Goal: Task Accomplishment & Management: Use online tool/utility

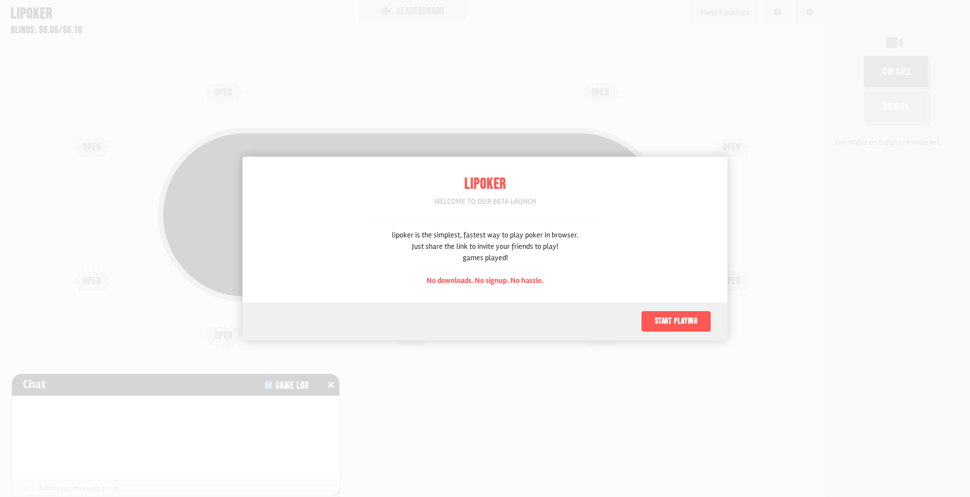
scroll to position [54, 0]
click at [676, 321] on button "Start playing" at bounding box center [676, 321] width 70 height 22
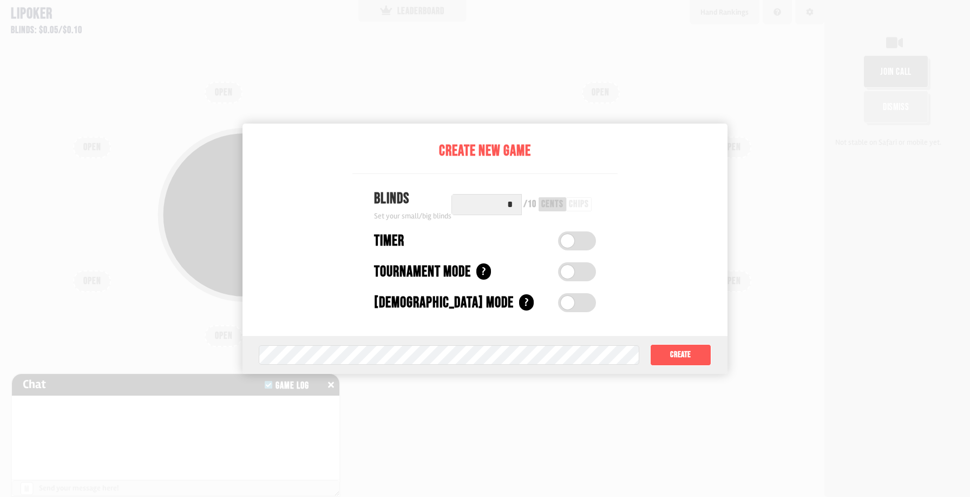
click at [506, 204] on input "*" at bounding box center [487, 204] width 70 height 21
click at [580, 204] on div "chips" at bounding box center [579, 204] width 20 height 10
click at [512, 206] on input "*" at bounding box center [487, 204] width 70 height 21
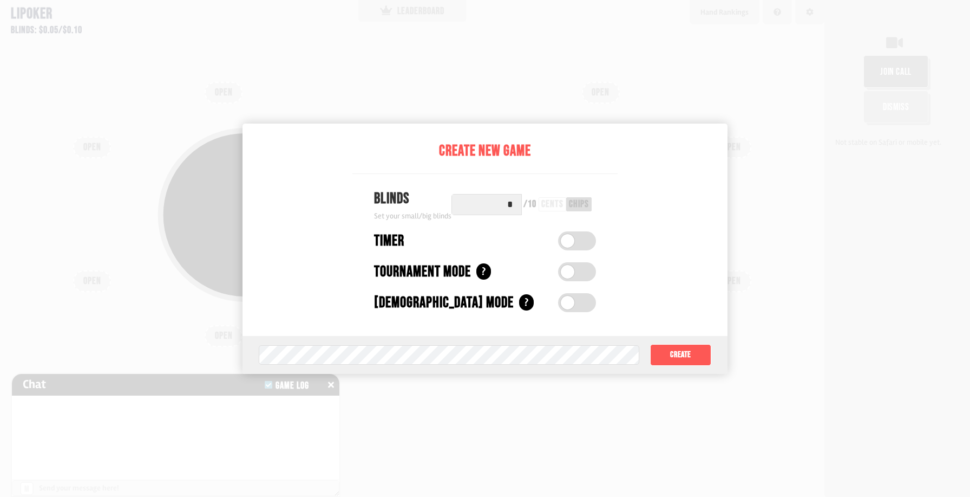
click at [512, 206] on input "*" at bounding box center [487, 204] width 70 height 21
type input "*"
click at [533, 206] on div "/ 2" at bounding box center [530, 204] width 9 height 10
click at [554, 204] on div "cents" at bounding box center [550, 204] width 22 height 10
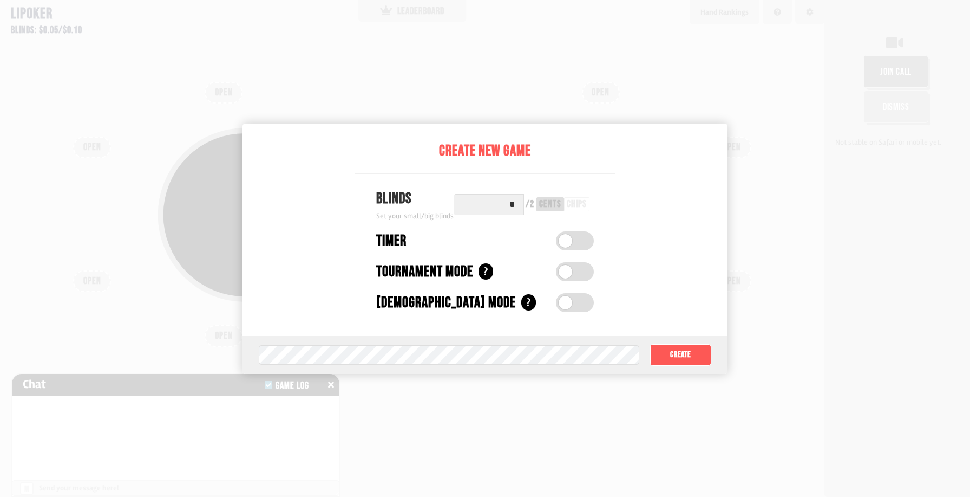
click at [530, 210] on div "/ 2 cents chips" at bounding box center [557, 204] width 73 height 21
click at [530, 205] on div "/ 2" at bounding box center [530, 204] width 9 height 10
click at [510, 204] on input "*" at bounding box center [489, 204] width 70 height 21
click at [502, 238] on div "Timer" at bounding box center [460, 241] width 169 height 23
click at [576, 208] on div "chips" at bounding box center [577, 204] width 20 height 10
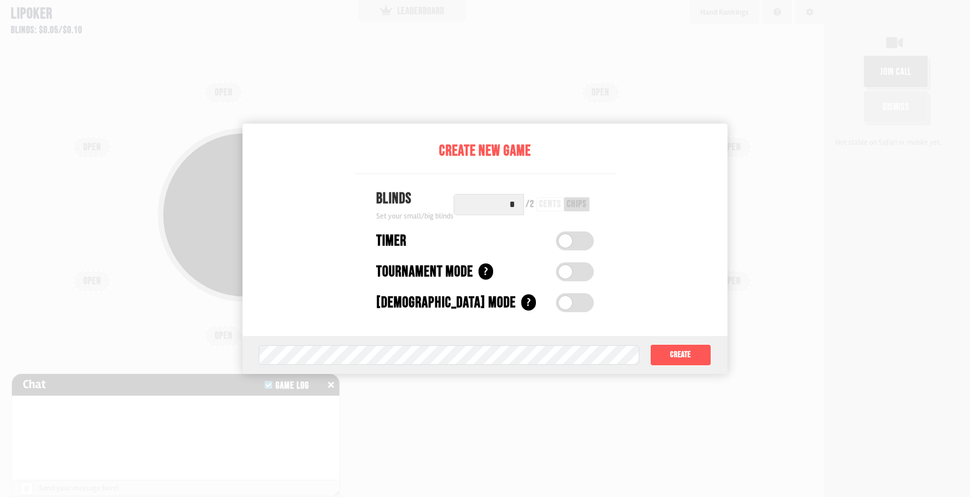
click at [578, 243] on label at bounding box center [575, 240] width 38 height 19
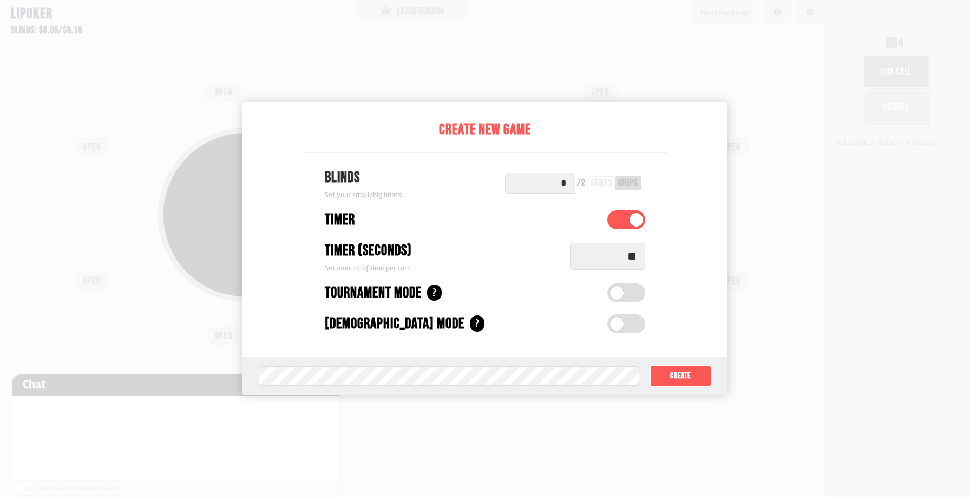
click at [619, 256] on input "**" at bounding box center [607, 256] width 75 height 27
type input "**"
click at [626, 297] on label at bounding box center [627, 292] width 38 height 19
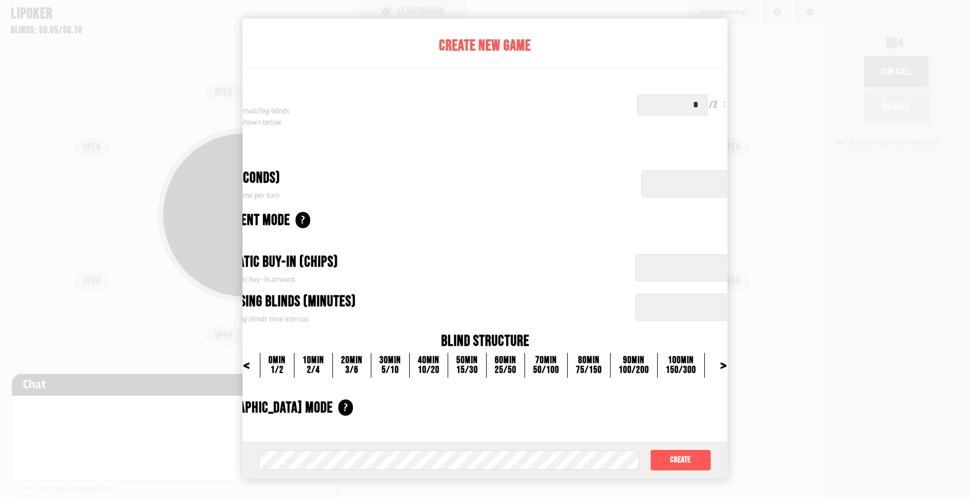
click at [711, 363] on div ">" at bounding box center [723, 365] width 27 height 11
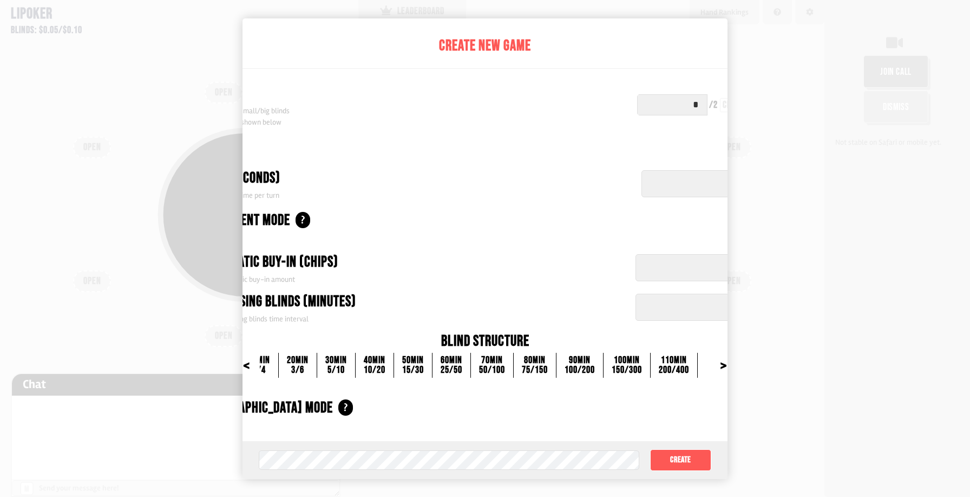
click at [291, 357] on div "20 min" at bounding box center [298, 360] width 22 height 10
click at [290, 365] on div "20 min" at bounding box center [298, 360] width 22 height 10
click at [256, 364] on div "<" at bounding box center [246, 365] width 27 height 11
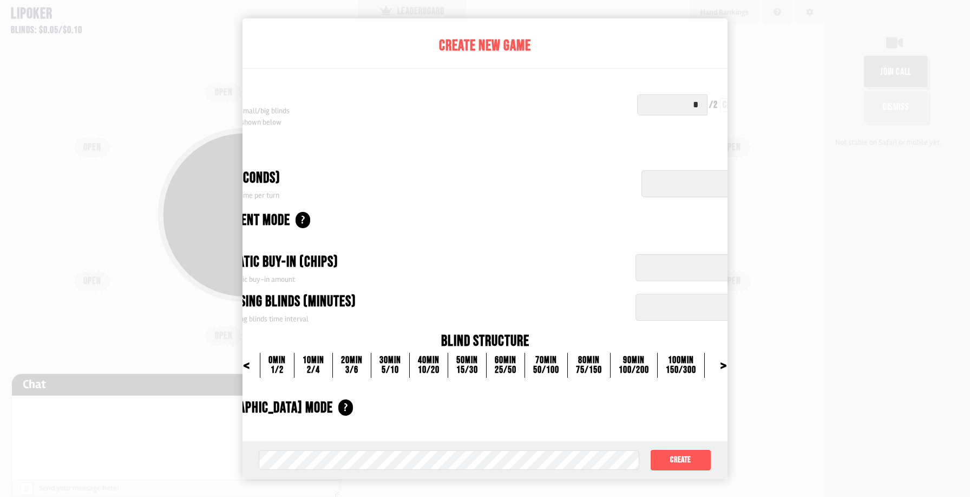
click at [256, 364] on div "<" at bounding box center [246, 365] width 27 height 11
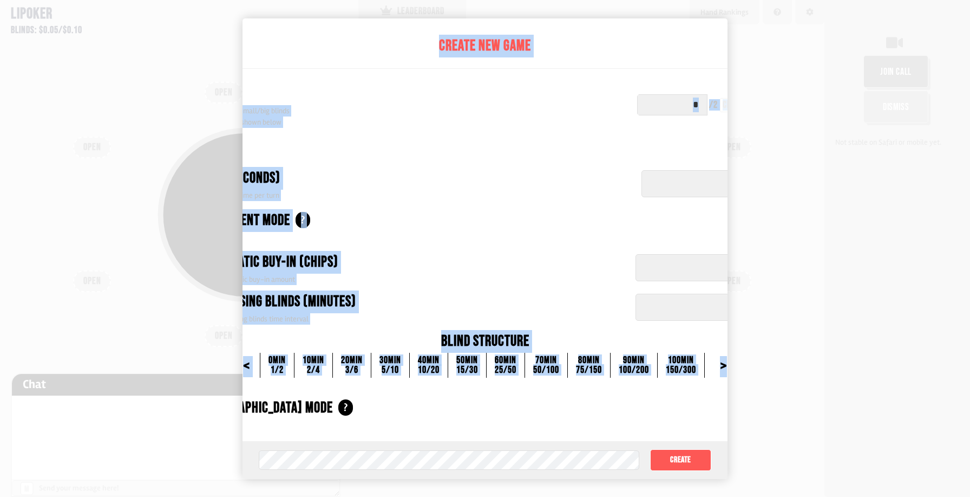
drag, startPoint x: 726, startPoint y: 368, endPoint x: 818, endPoint y: 352, distance: 92.8
click at [826, 354] on div "Create New Game Blinds Set your initial small/big blinds Blind structure shown …" at bounding box center [485, 248] width 970 height 497
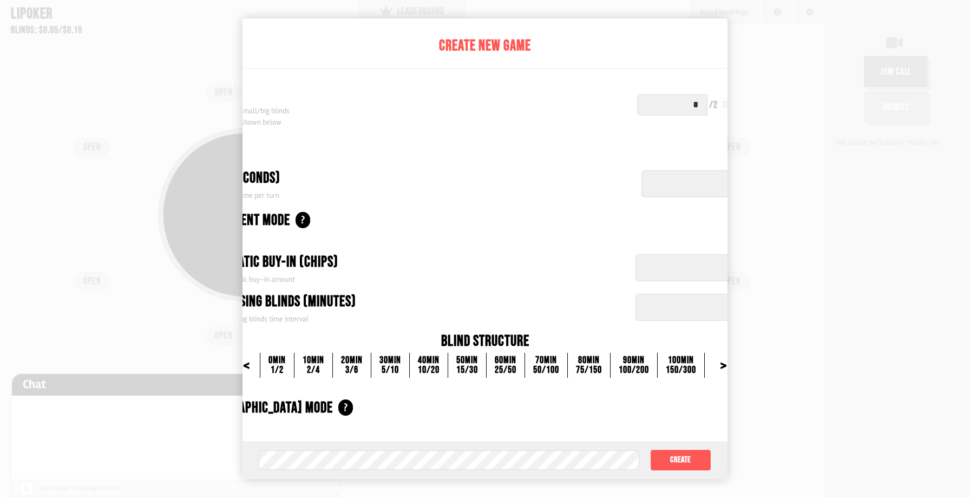
click at [528, 251] on div "Automatic Buy-in (chips) Set automatic buy-in amount" at bounding box center [414, 268] width 421 height 34
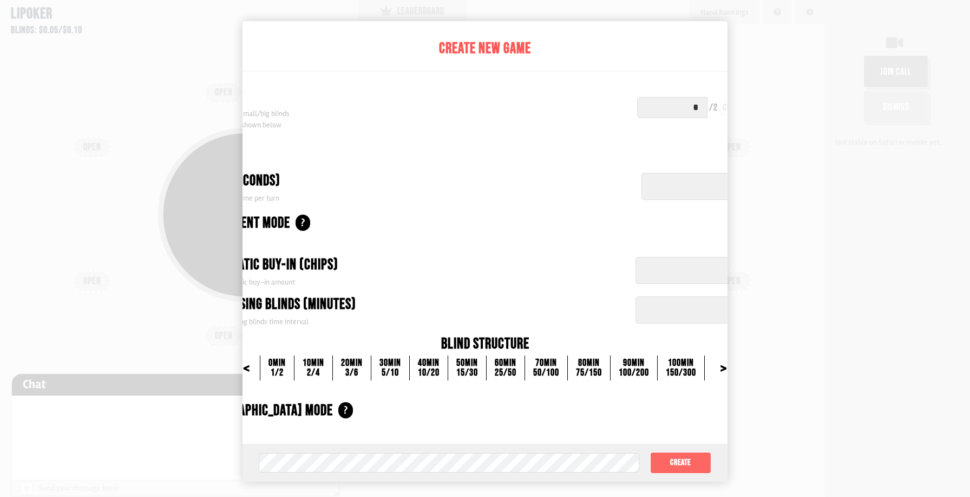
click at [678, 471] on button "Create" at bounding box center [680, 463] width 61 height 22
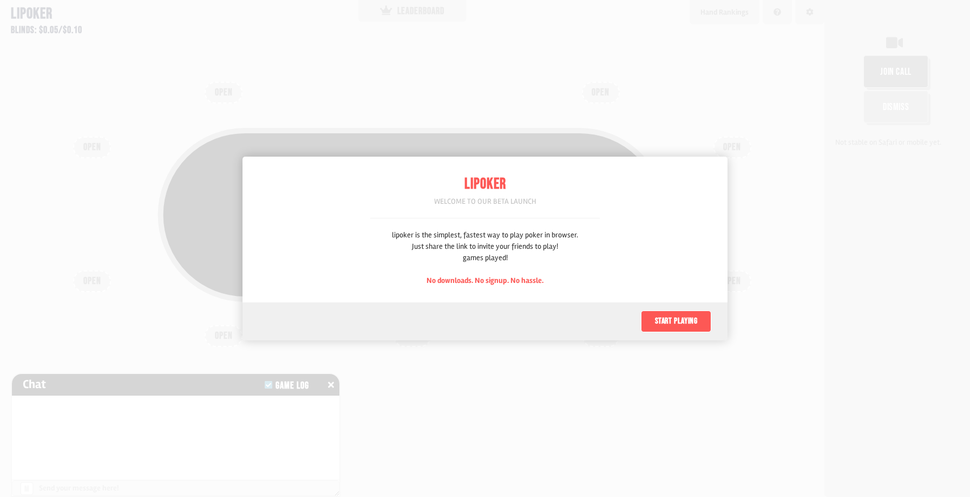
scroll to position [54, 0]
click at [482, 280] on span "No downloads. No signup. No hassle." at bounding box center [485, 280] width 117 height 9
click at [654, 318] on button "Start playing" at bounding box center [676, 321] width 70 height 22
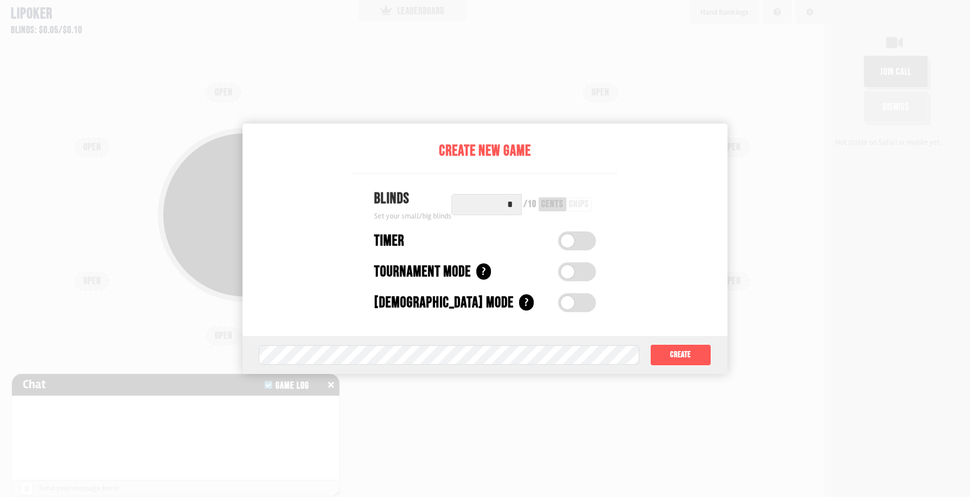
click at [501, 201] on input "*" at bounding box center [487, 204] width 70 height 21
type input "*"
click at [566, 245] on span at bounding box center [566, 241] width 14 height 14
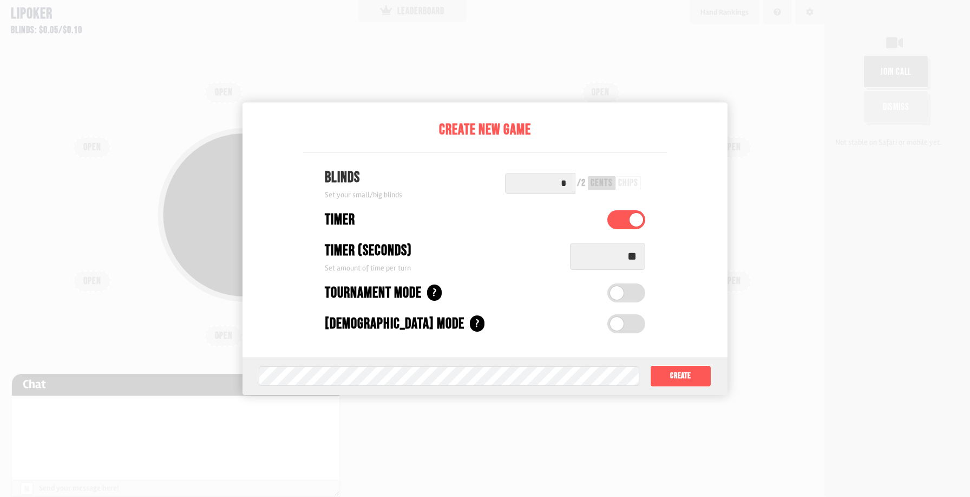
click at [619, 259] on input "**" at bounding box center [607, 256] width 75 height 27
click at [621, 259] on input "**" at bounding box center [607, 256] width 75 height 27
type input "**"
click at [680, 373] on button "Create" at bounding box center [680, 376] width 61 height 22
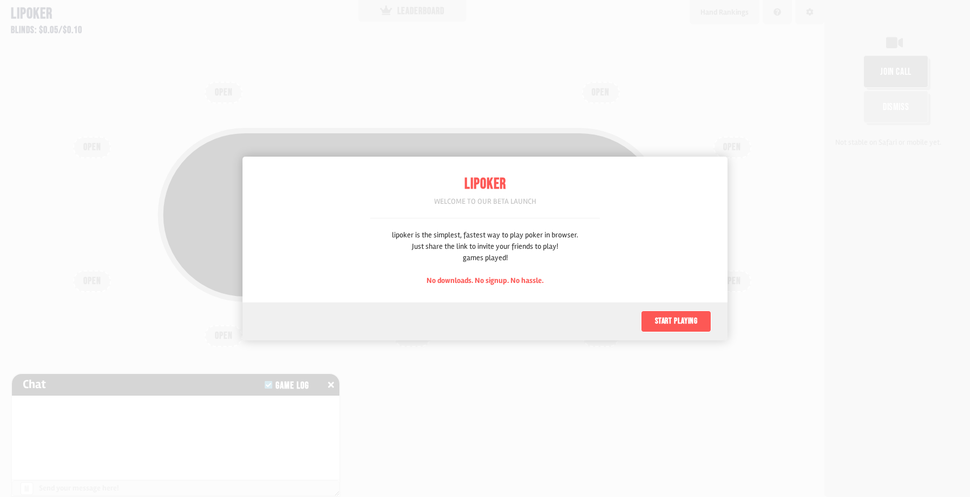
scroll to position [54, 0]
click at [889, 73] on div at bounding box center [485, 248] width 970 height 497
click at [905, 77] on div at bounding box center [485, 248] width 970 height 497
click at [892, 74] on div at bounding box center [485, 248] width 970 height 497
click at [879, 73] on div at bounding box center [485, 248] width 970 height 497
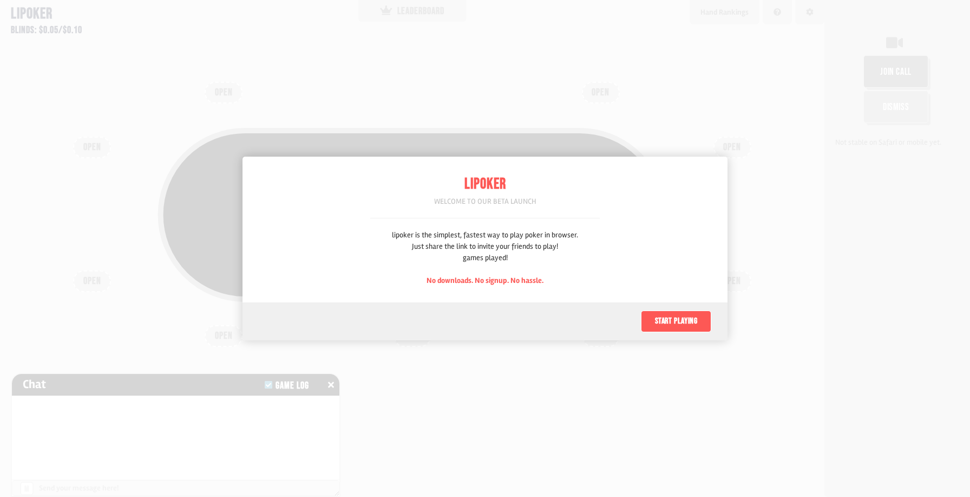
click at [886, 107] on div at bounding box center [485, 248] width 970 height 497
click at [682, 317] on button "Start playing" at bounding box center [676, 321] width 70 height 22
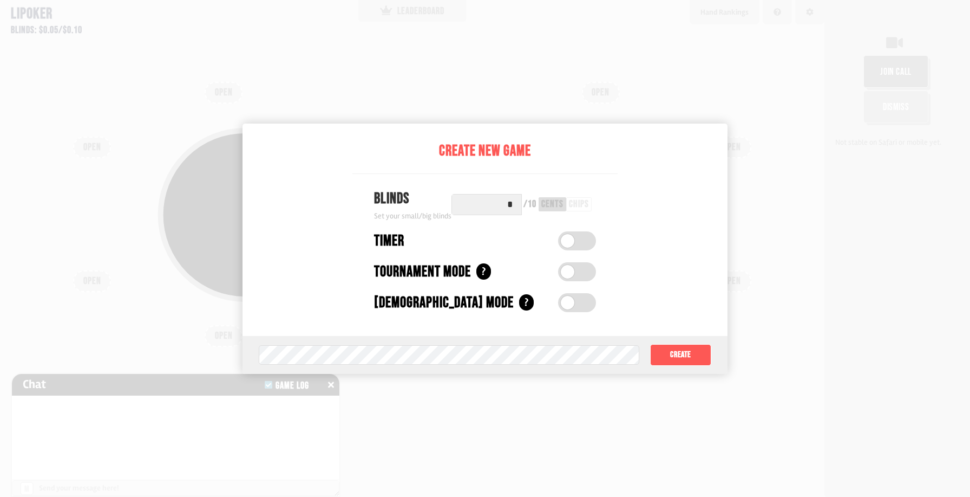
click at [883, 74] on div at bounding box center [485, 248] width 970 height 497
click at [511, 206] on input "*" at bounding box center [487, 204] width 70 height 21
type input "*"
click at [689, 358] on button "Create" at bounding box center [680, 355] width 61 height 22
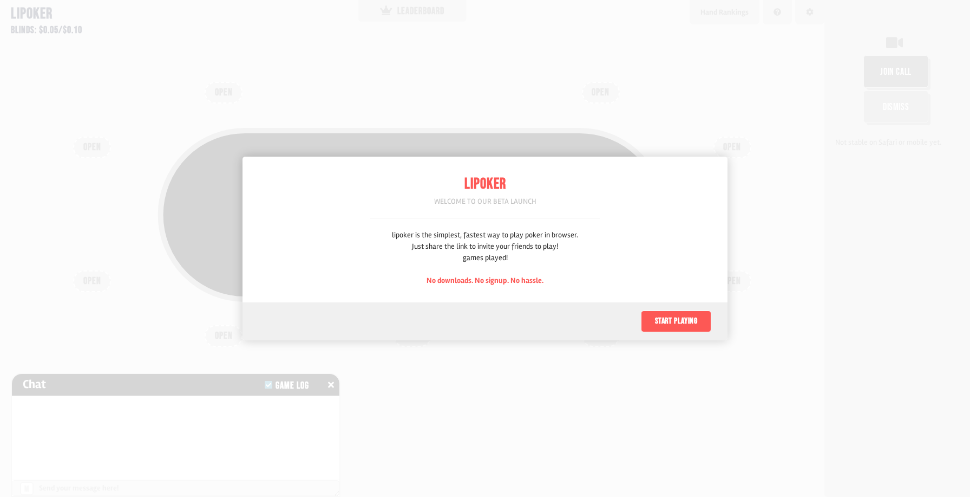
scroll to position [54, 0]
drag, startPoint x: 487, startPoint y: 234, endPoint x: 517, endPoint y: 213, distance: 36.1
click at [512, 221] on div "Lipoker Welcome to our beta launch lipoker is the simplest, fastest way to play…" at bounding box center [485, 229] width 230 height 146
click at [494, 201] on div "Welcome to our beta launch" at bounding box center [485, 200] width 230 height 11
click at [498, 252] on div "lipoker is the simplest, fastest way to play poker in browser. Just share the l…" at bounding box center [485, 257] width 186 height 57
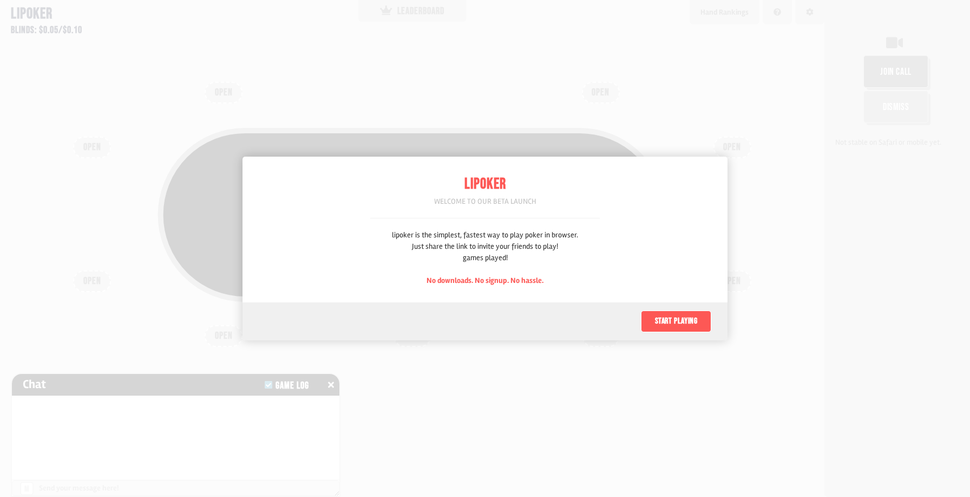
click at [487, 284] on span "No downloads. No signup. No hassle." at bounding box center [485, 280] width 117 height 9
click at [461, 282] on span "No downloads. No signup. No hassle." at bounding box center [485, 280] width 117 height 9
click at [520, 283] on span "No downloads. No signup. No hassle." at bounding box center [485, 280] width 117 height 9
click at [484, 280] on span "No downloads. No signup. No hassle." at bounding box center [485, 280] width 117 height 9
click at [681, 328] on button "Start playing" at bounding box center [676, 321] width 70 height 22
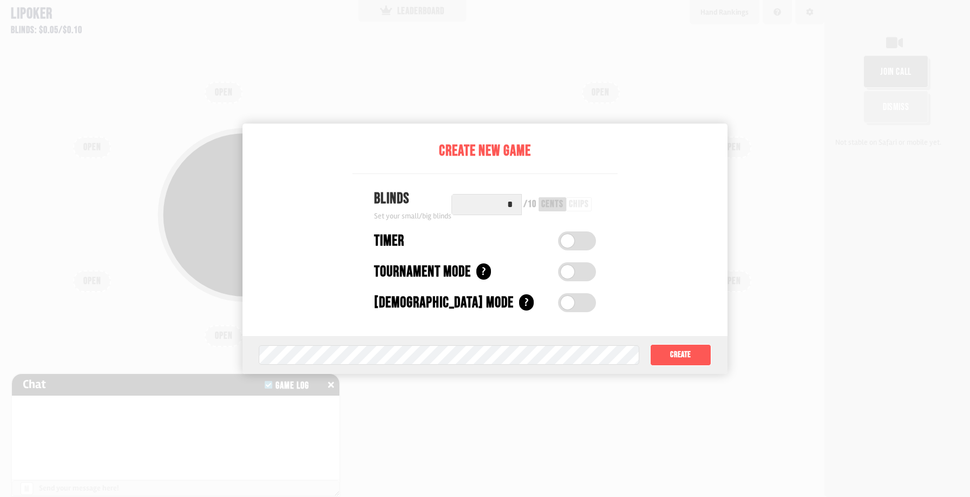
click at [509, 200] on input "*" at bounding box center [487, 204] width 70 height 21
click at [509, 201] on input "*" at bounding box center [487, 204] width 70 height 21
type input "*"
click at [666, 354] on button "Create" at bounding box center [680, 355] width 61 height 22
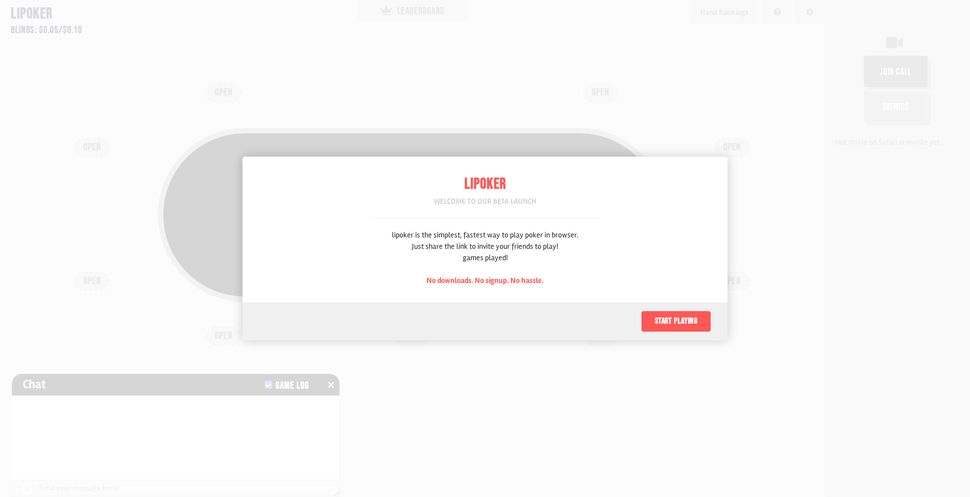
scroll to position [54, 0]
drag, startPoint x: 459, startPoint y: 191, endPoint x: 655, endPoint y: 131, distance: 205.0
click at [656, 127] on div "Lipoker Welcome to our beta launch lipoker is the simplest, fastest way to play…" at bounding box center [485, 248] width 970 height 497
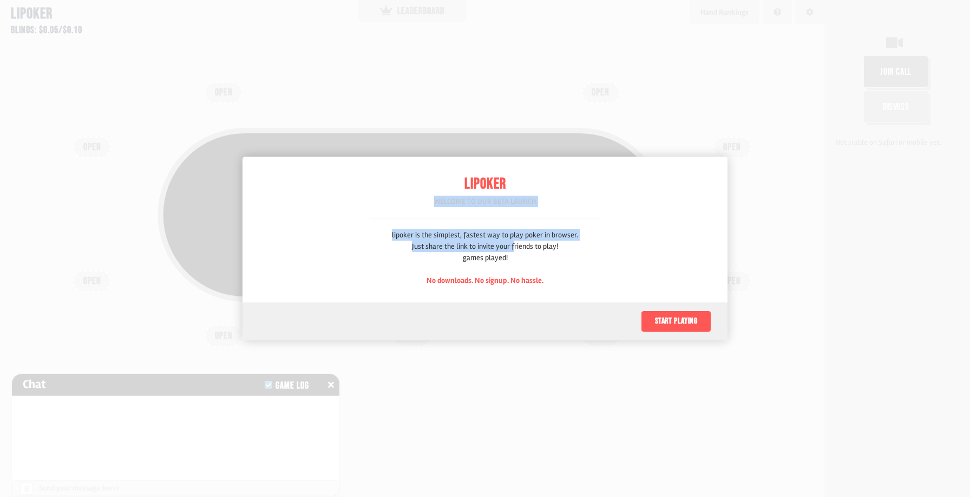
drag, startPoint x: 515, startPoint y: 193, endPoint x: 536, endPoint y: 292, distance: 101.3
click at [520, 272] on div "Lipoker Welcome to our beta launch lipoker is the simplest, fastest way to play…" at bounding box center [485, 229] width 230 height 146
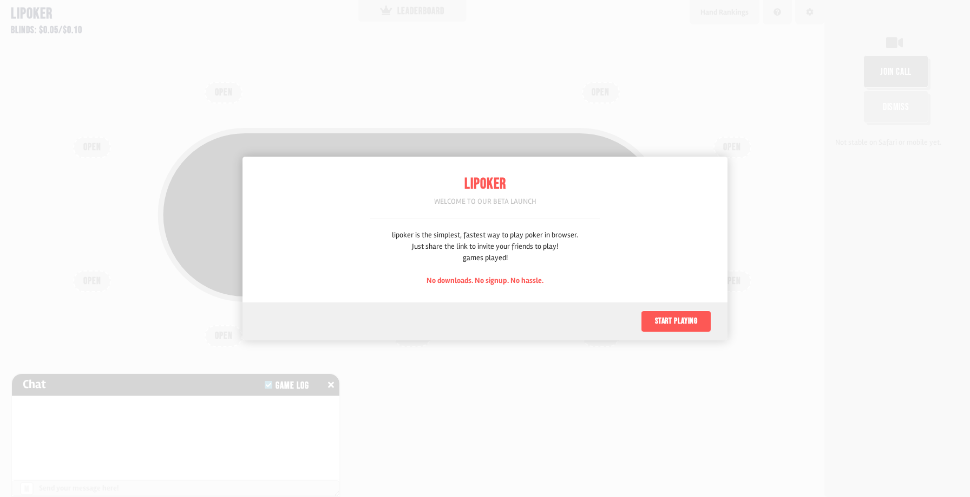
click at [506, 278] on span "No downloads. No signup. No hassle." at bounding box center [485, 280] width 117 height 9
click at [491, 283] on span "No downloads. No signup. No hassle." at bounding box center [485, 280] width 117 height 9
click at [478, 282] on span "No downloads. No signup. No hassle." at bounding box center [485, 280] width 117 height 9
click at [694, 275] on div "Lipoker Welcome to our beta launch lipoker is the simplest, fastest way to play…" at bounding box center [485, 248] width 485 height 184
